Goal: Task Accomplishment & Management: Use online tool/utility

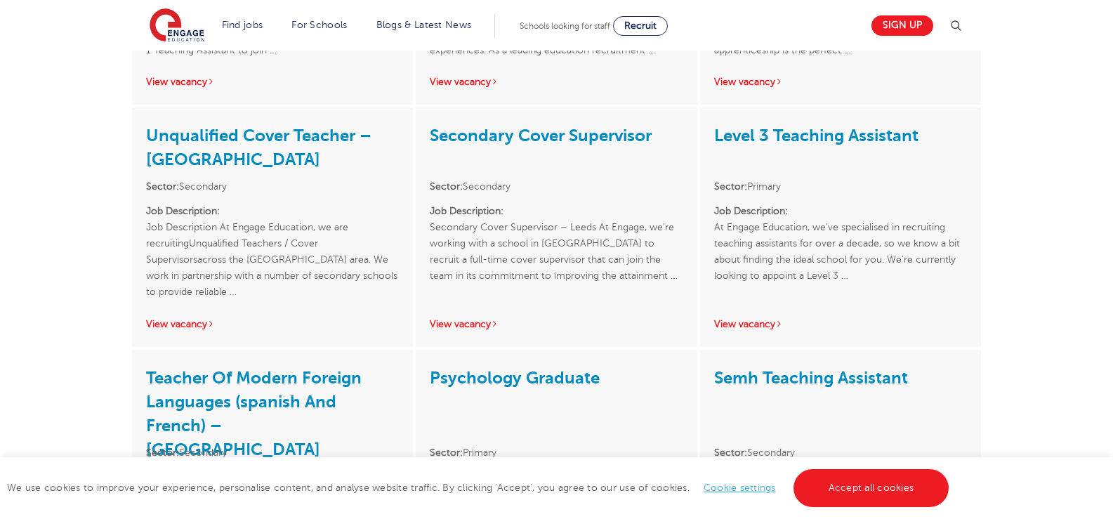
scroll to position [2331, 0]
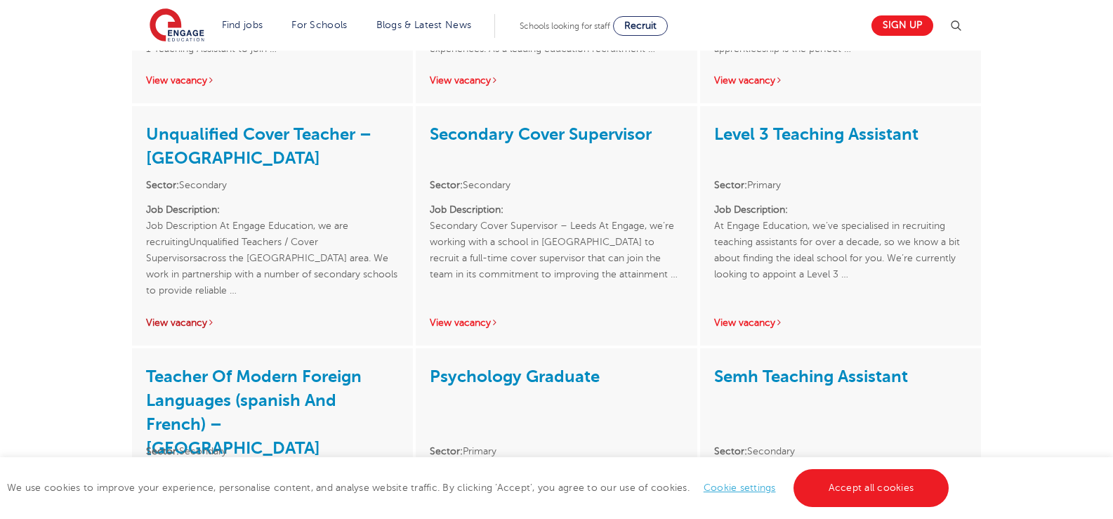
click at [190, 317] on link "View vacancy" at bounding box center [180, 322] width 69 height 11
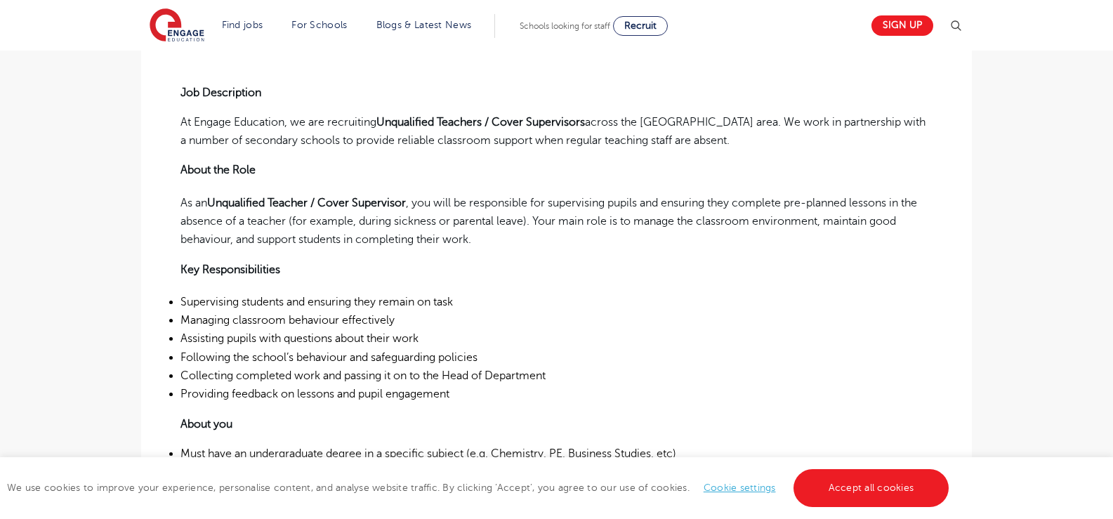
scroll to position [401, 0]
click at [107, 362] on main "Search Browse all Jobs Unqualified Cover Teacher – [GEOGRAPHIC_DATA] Posted [DA…" at bounding box center [556, 412] width 1113 height 1627
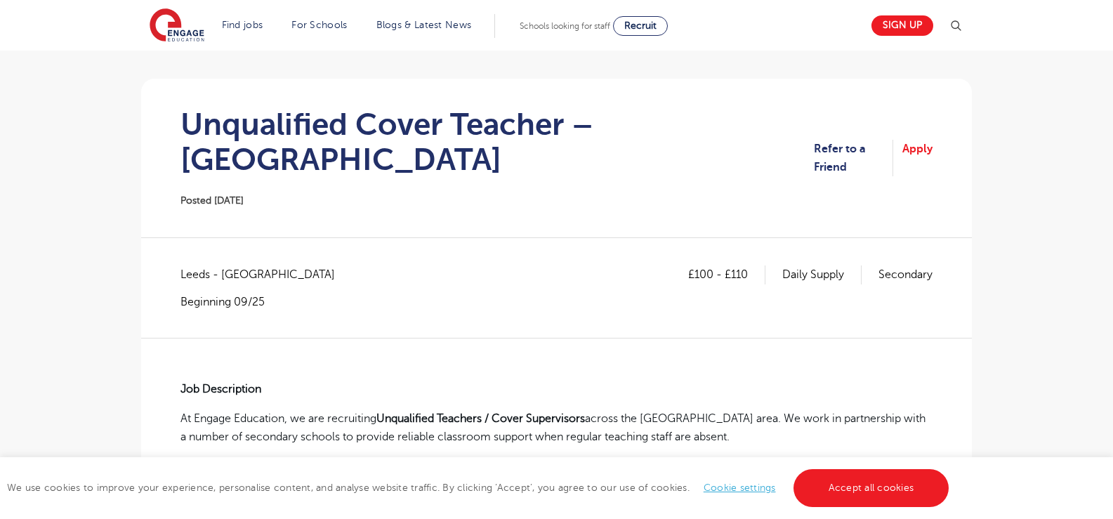
scroll to position [103, 0]
